Goal: Task Accomplishment & Management: Manage account settings

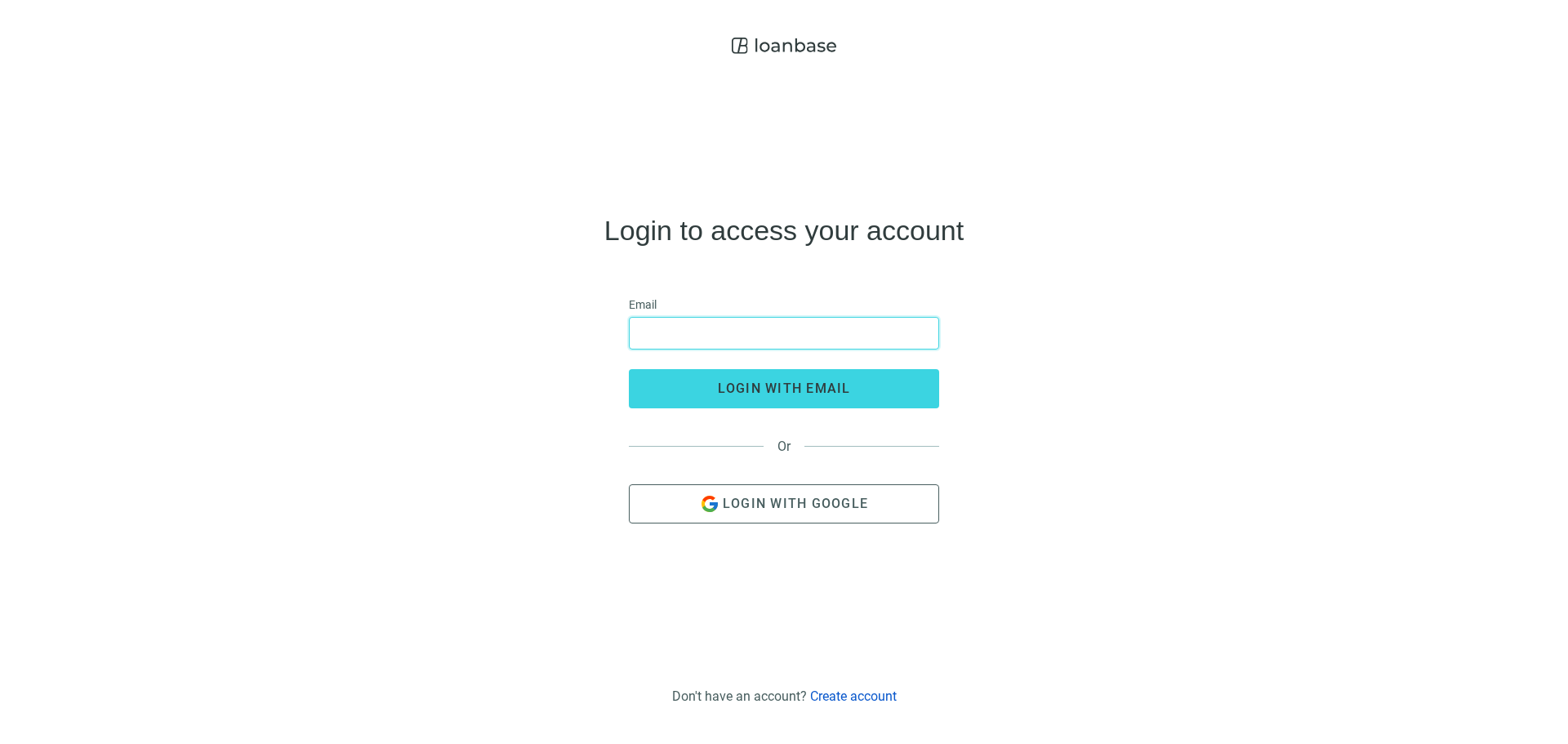
click at [688, 338] on input "email" at bounding box center [784, 333] width 289 height 31
type input "**********"
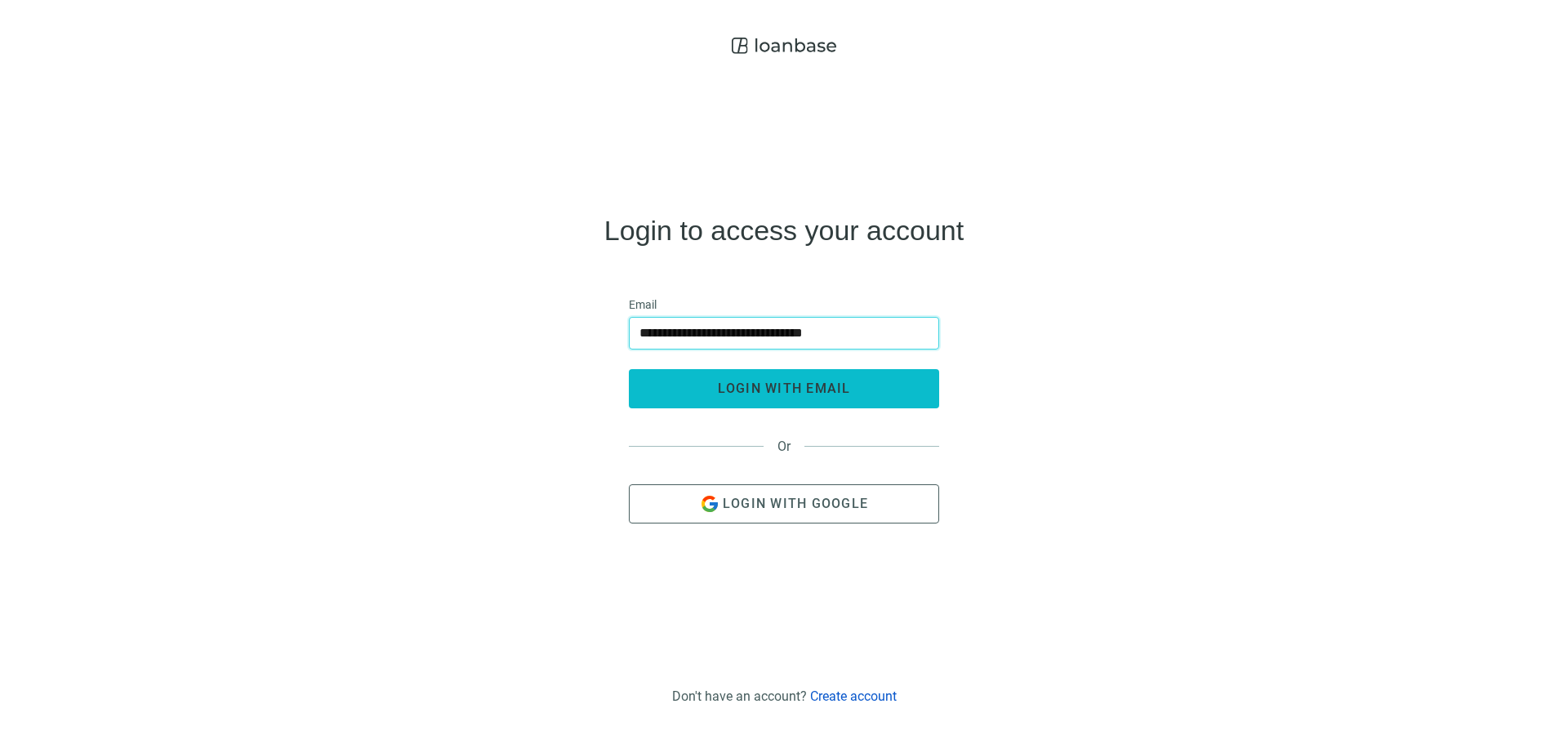
click at [808, 392] on span "login with email" at bounding box center [784, 388] width 133 height 16
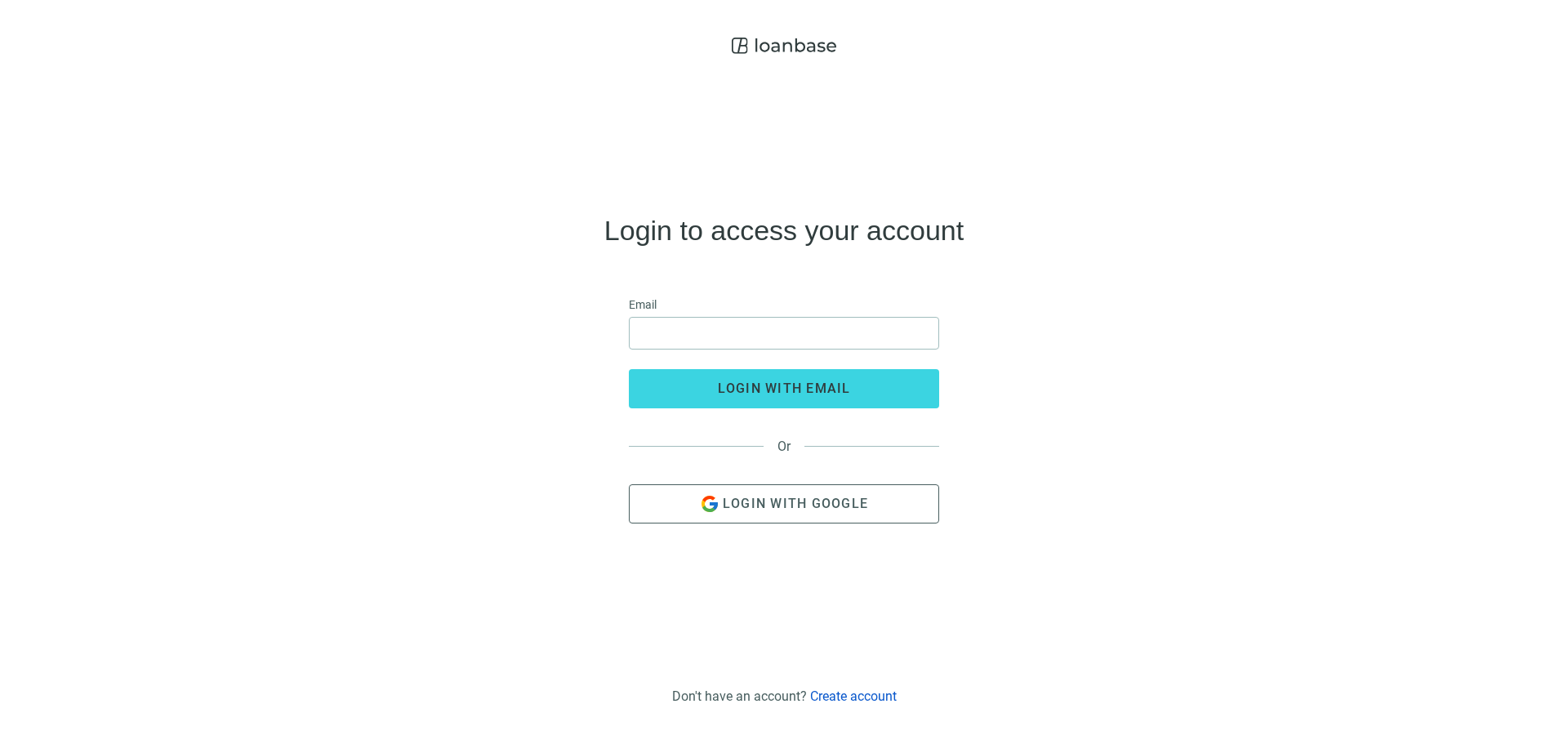
click at [806, 52] on icon at bounding box center [784, 46] width 104 height 33
drag, startPoint x: 811, startPoint y: 45, endPoint x: 1193, endPoint y: 16, distance: 383.1
click at [812, 45] on icon at bounding box center [784, 46] width 104 height 33
